Goal: Obtain resource: Download file/media

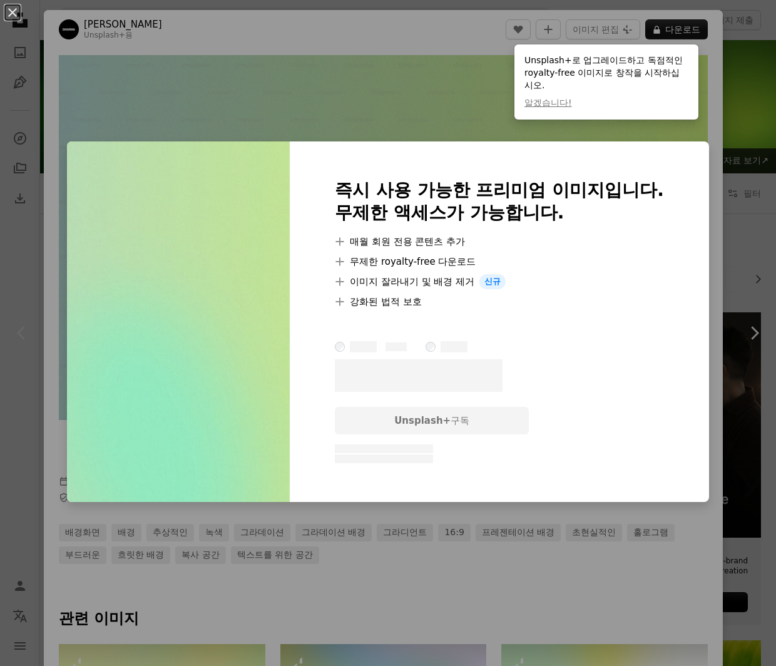
scroll to position [125, 0]
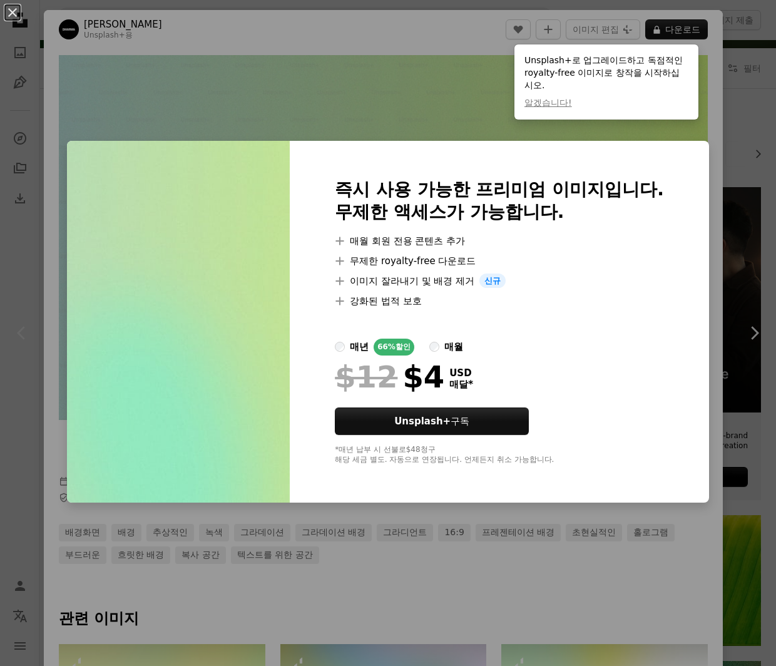
drag, startPoint x: 440, startPoint y: 350, endPoint x: 445, endPoint y: 354, distance: 6.7
click at [444, 350] on div "매월" at bounding box center [453, 346] width 19 height 15
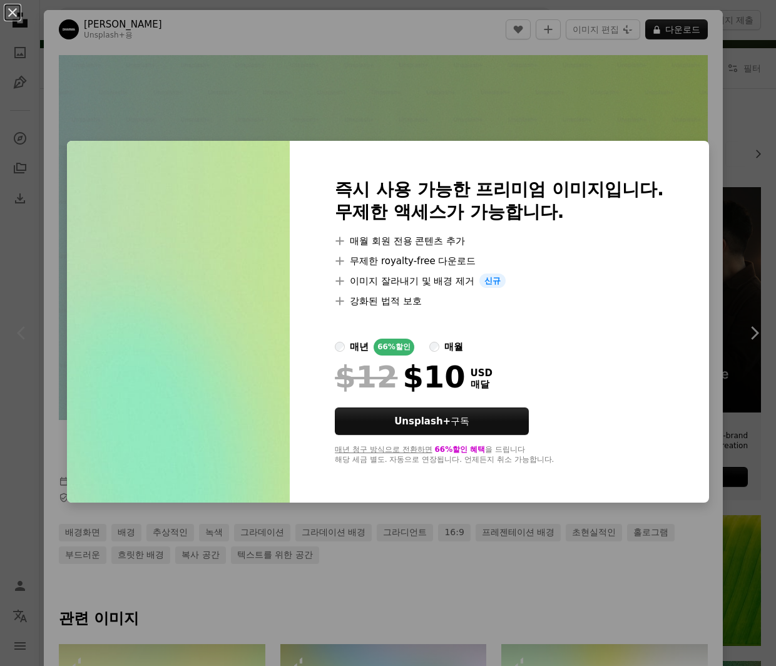
click at [400, 79] on div "An X shape 즉시 사용 가능한 프리미엄 이미지입니다. 무제한 액세스가 가능합니다. A plus sign 매월 회원 전용 콘텐츠 추가 A…" at bounding box center [388, 333] width 776 height 666
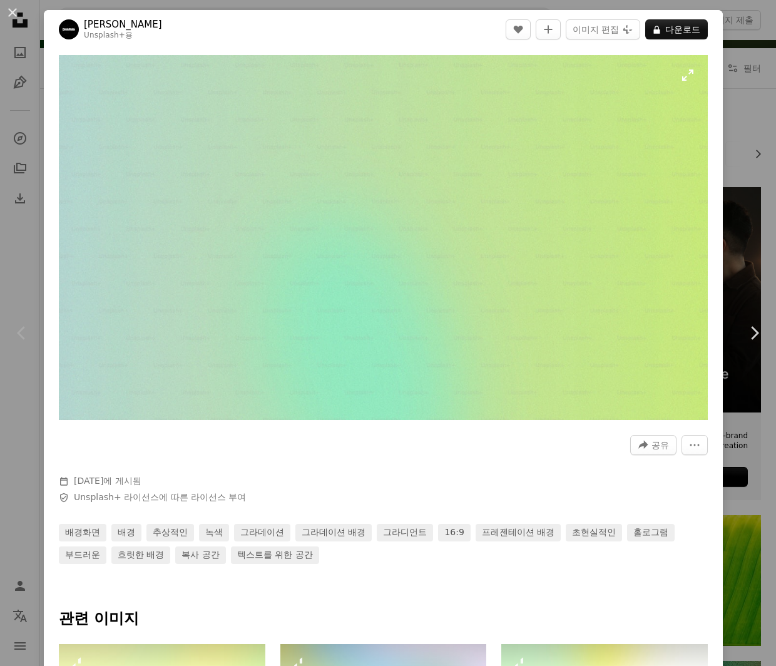
click at [444, 260] on img "이 이미지 확대" at bounding box center [383, 237] width 649 height 365
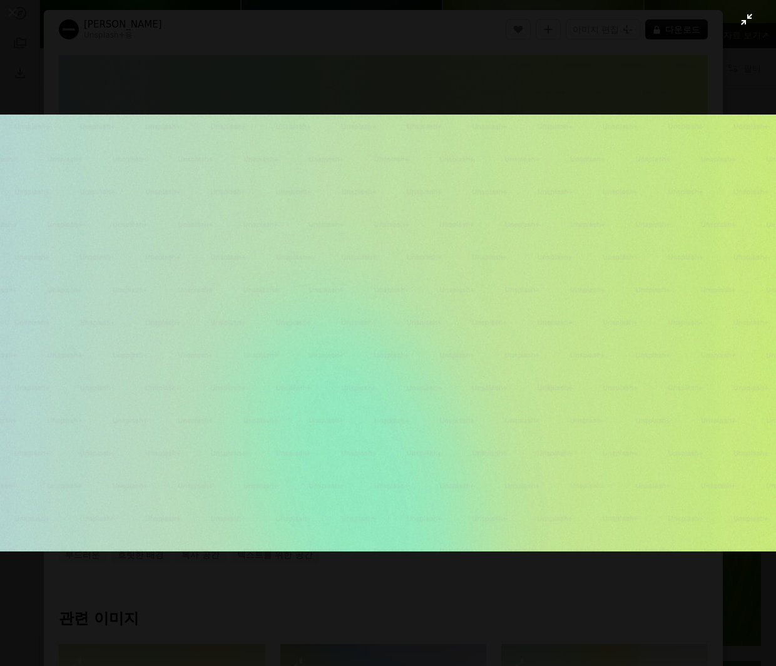
click at [541, 313] on img "이 이미지 축소" at bounding box center [387, 332] width 777 height 437
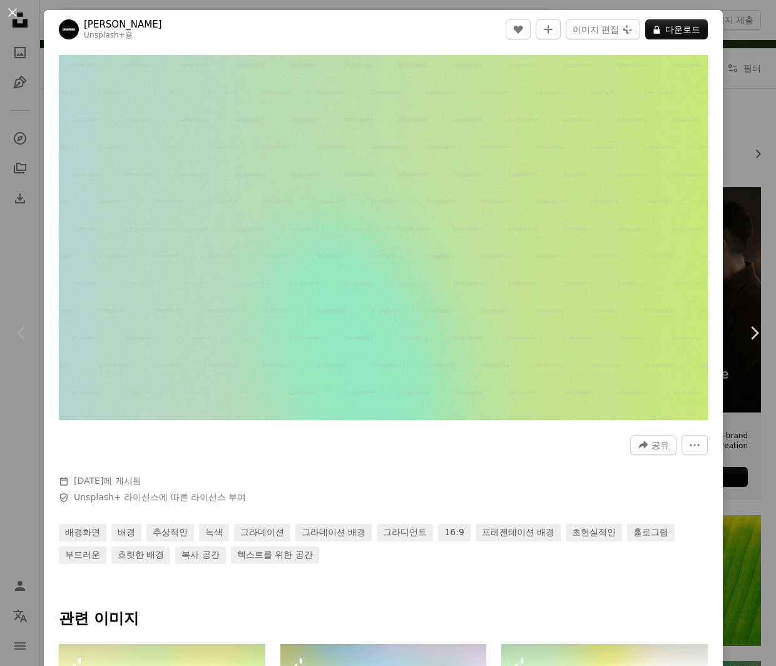
click at [735, 141] on div "An X shape Chevron left Chevron right Swati B Unsplash+ 용 A heart A plus sign 이…" at bounding box center [388, 333] width 776 height 666
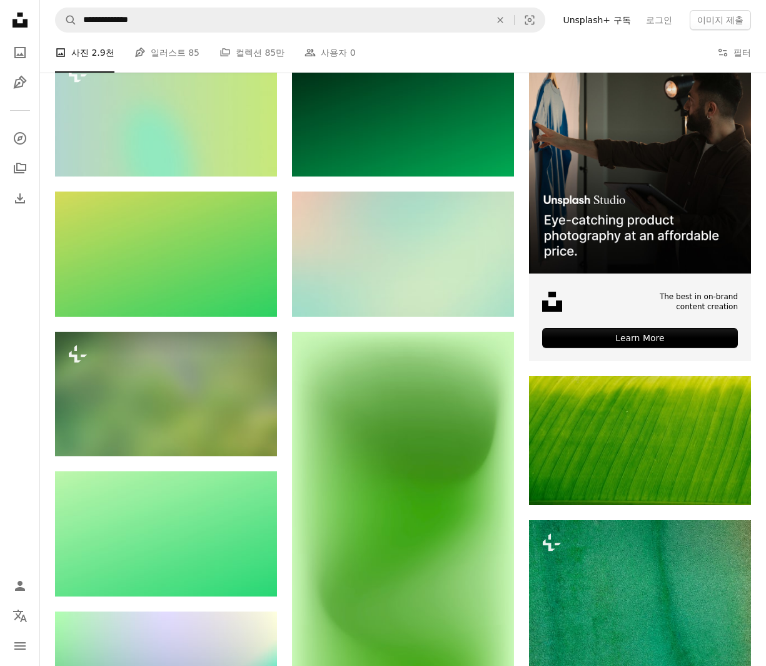
scroll to position [188, 0]
